Goal: Information Seeking & Learning: Learn about a topic

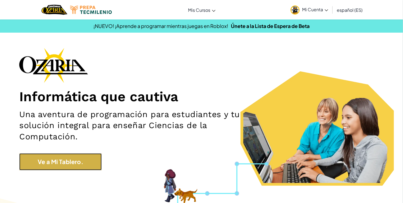
click at [65, 164] on link "Ve a Mi Tablero." at bounding box center [60, 162] width 82 height 17
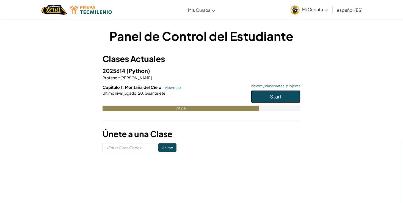
click at [268, 100] on button "Start" at bounding box center [275, 96] width 49 height 13
